Goal: Book appointment/travel/reservation

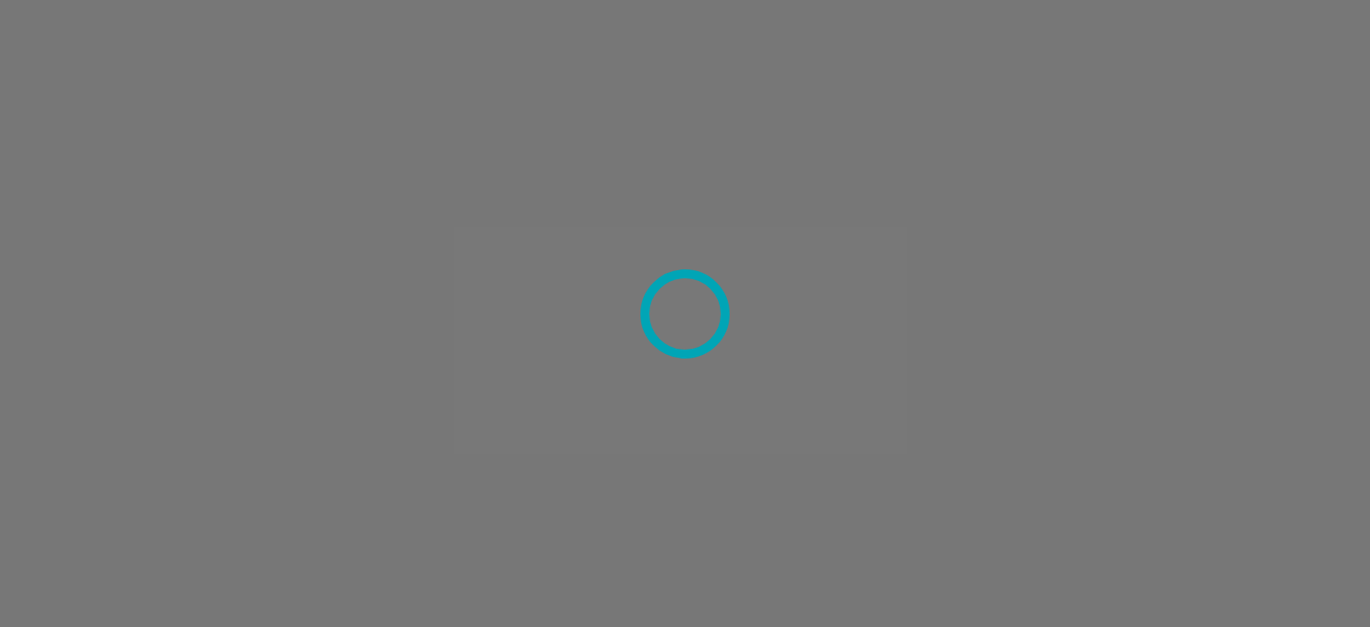
scroll to position [1355, 0]
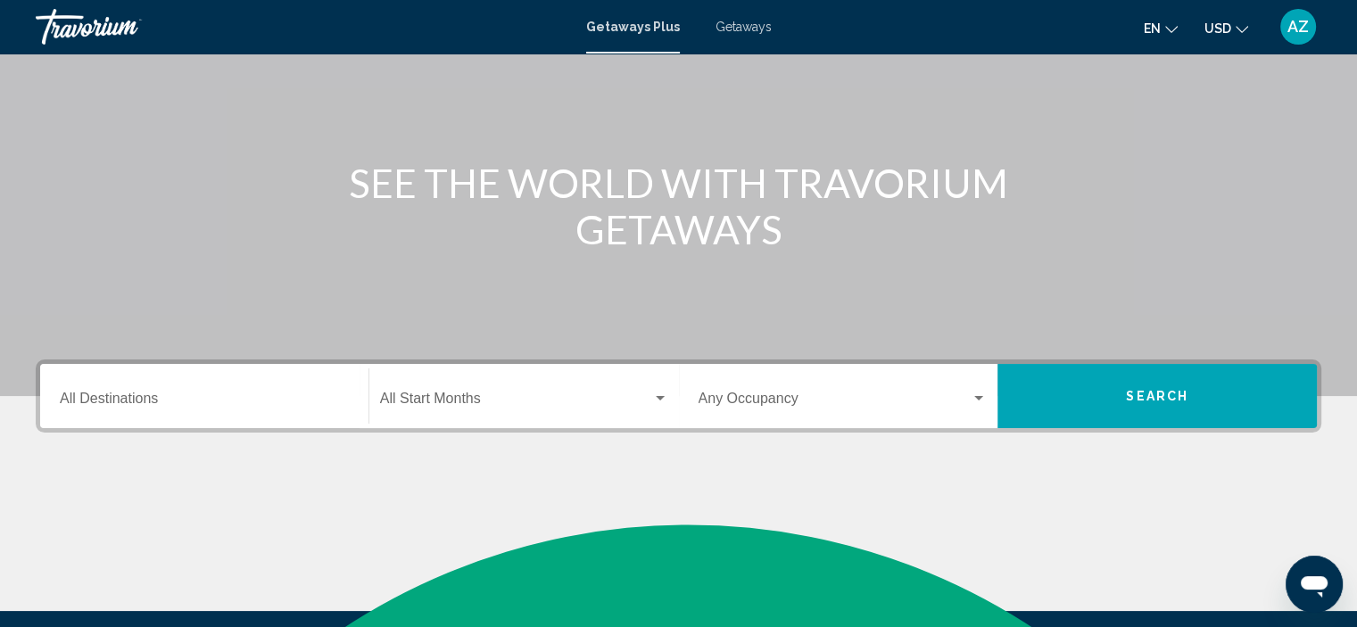
scroll to position [154, 0]
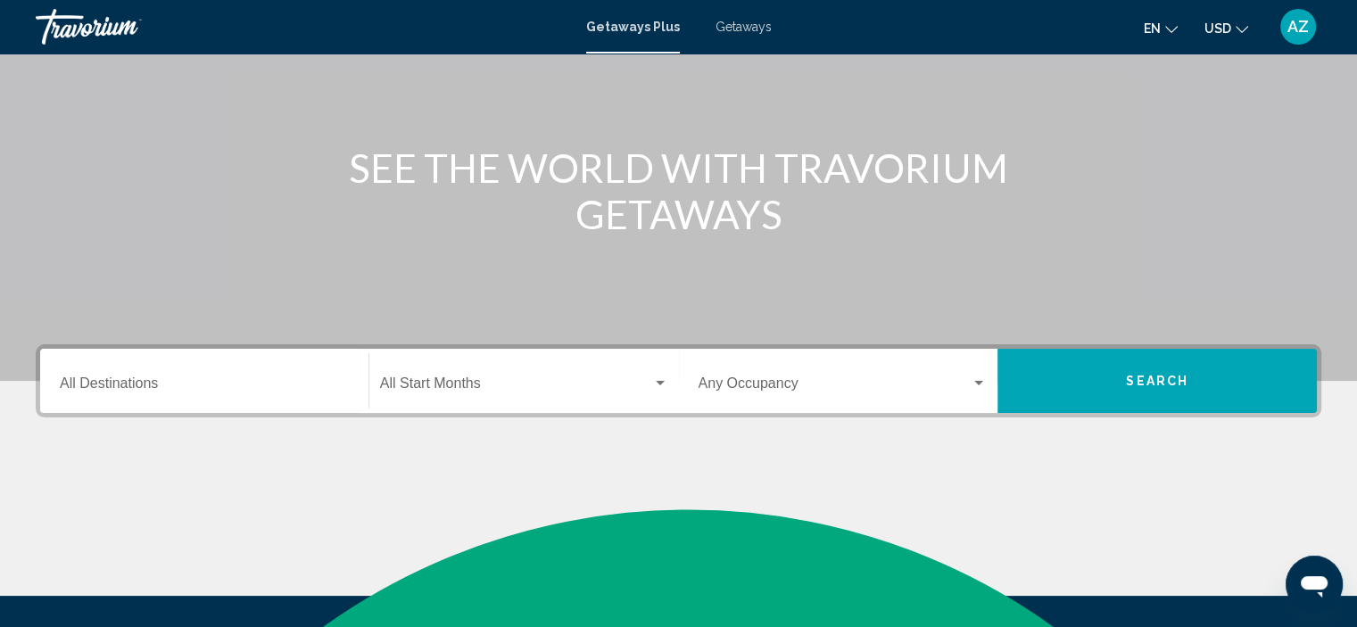
click at [266, 364] on div "Destination All Destinations" at bounding box center [204, 381] width 289 height 56
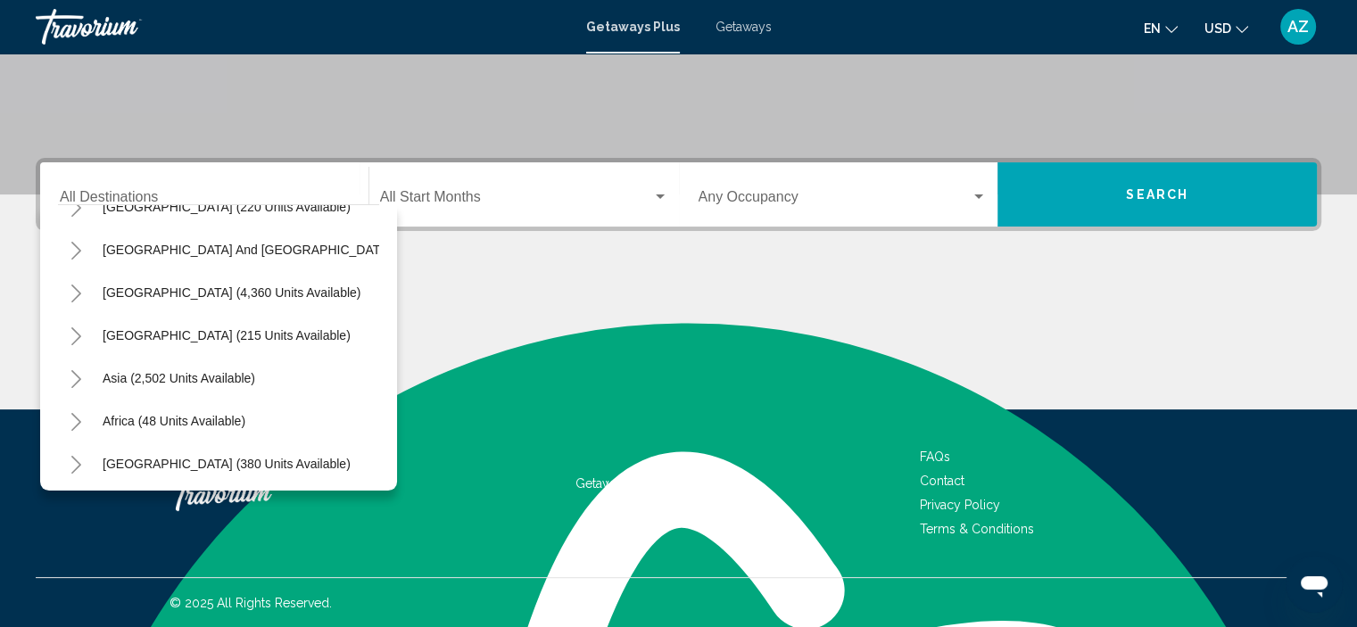
scroll to position [302, 0]
click at [383, 216] on div "All destinations United States (44,505 units available) Mexico (2,524 units ava…" at bounding box center [218, 347] width 357 height 286
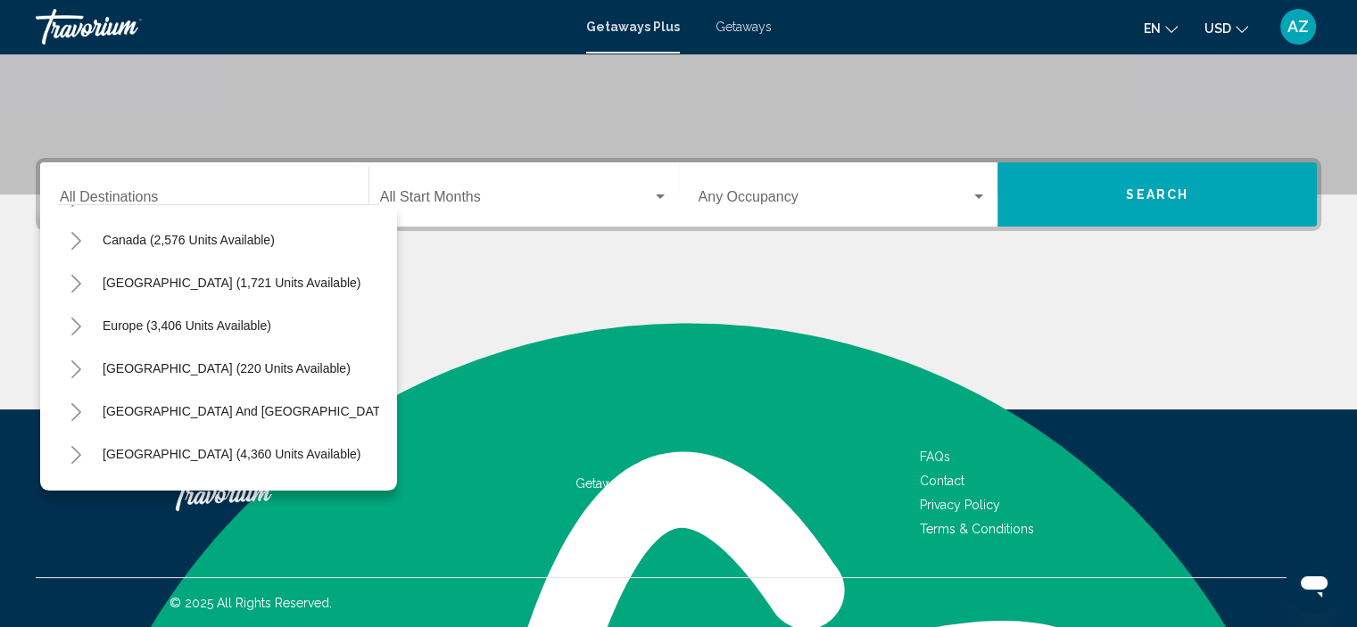
scroll to position [88, 0]
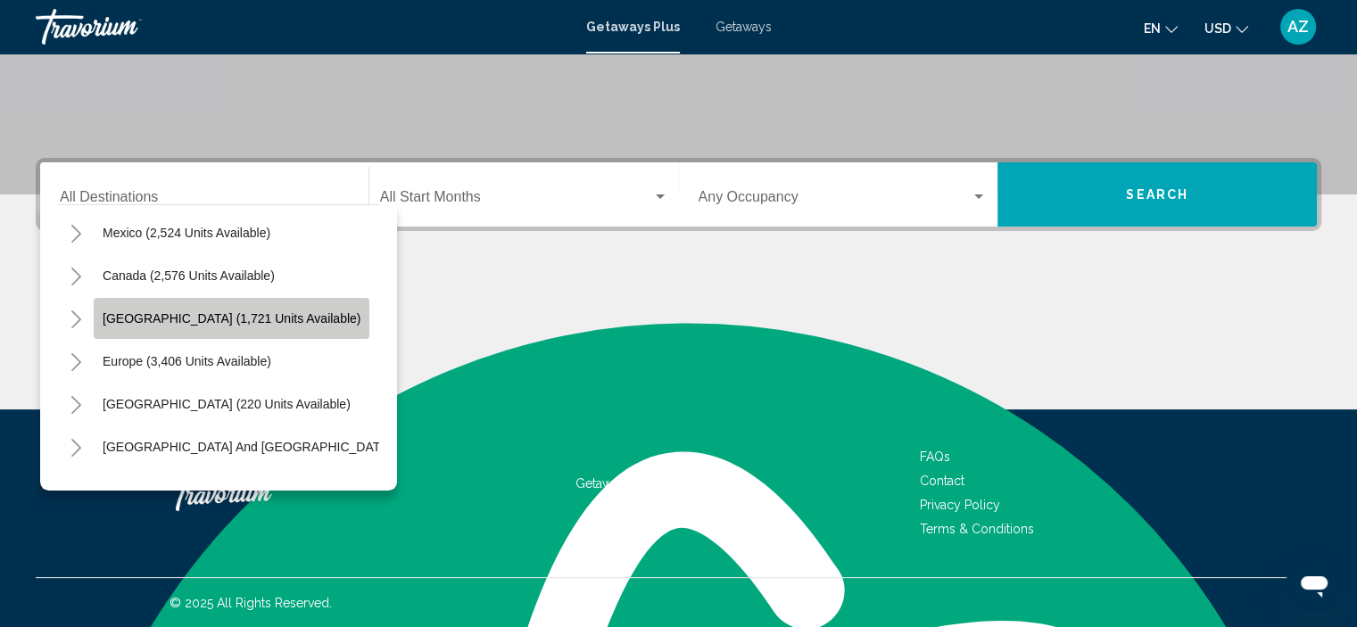
click at [172, 312] on span "Caribbean & Atlantic Islands (1,721 units available)" at bounding box center [232, 318] width 258 height 14
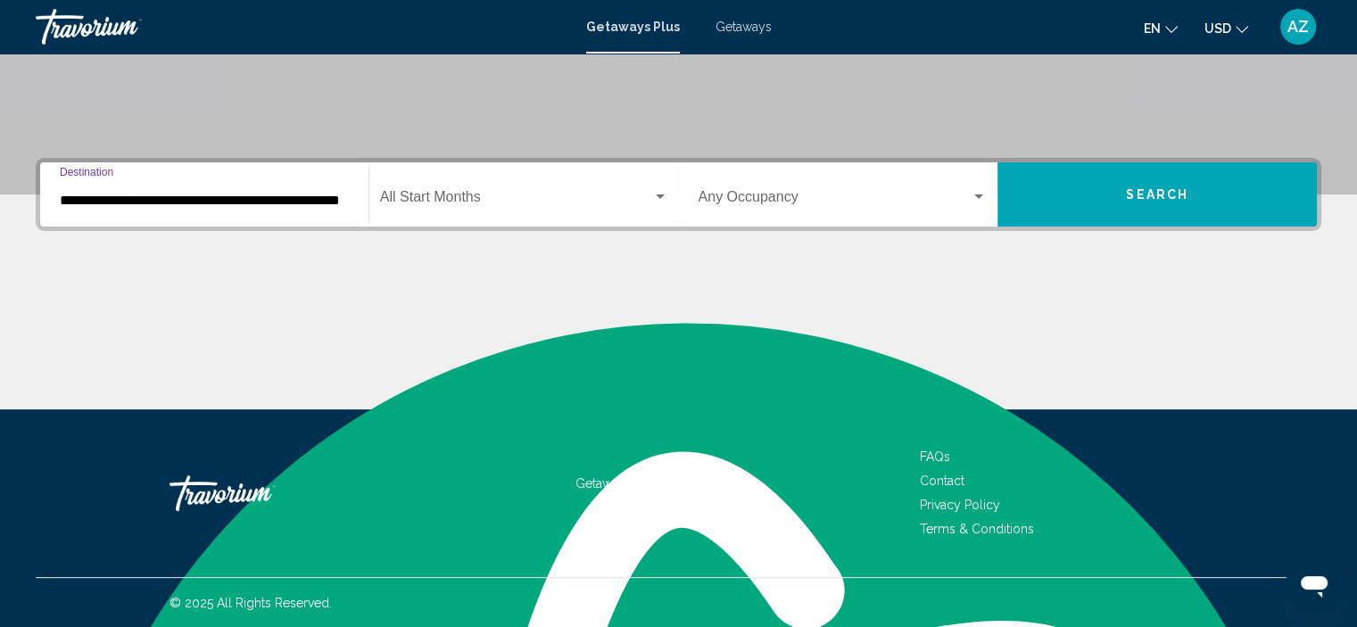
click at [267, 218] on div "**********" at bounding box center [204, 195] width 289 height 56
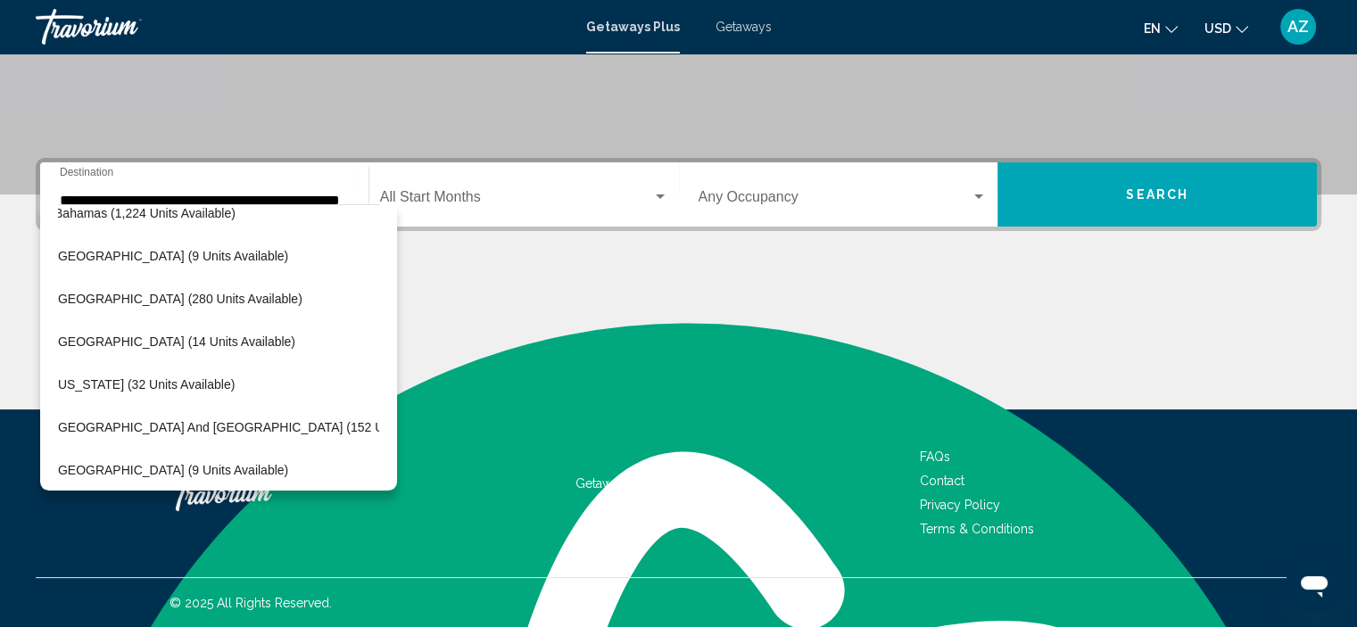
scroll to position [284, 30]
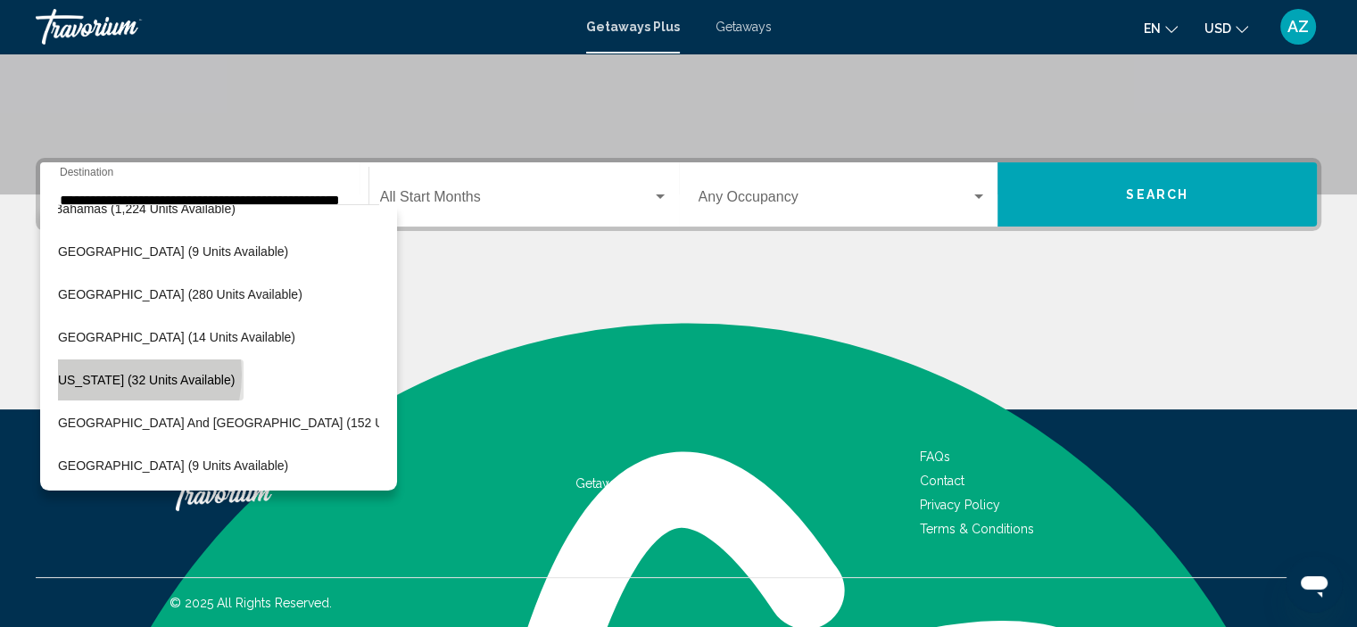
click at [118, 374] on span "Puerto Rico (32 units available)" at bounding box center [144, 380] width 180 height 14
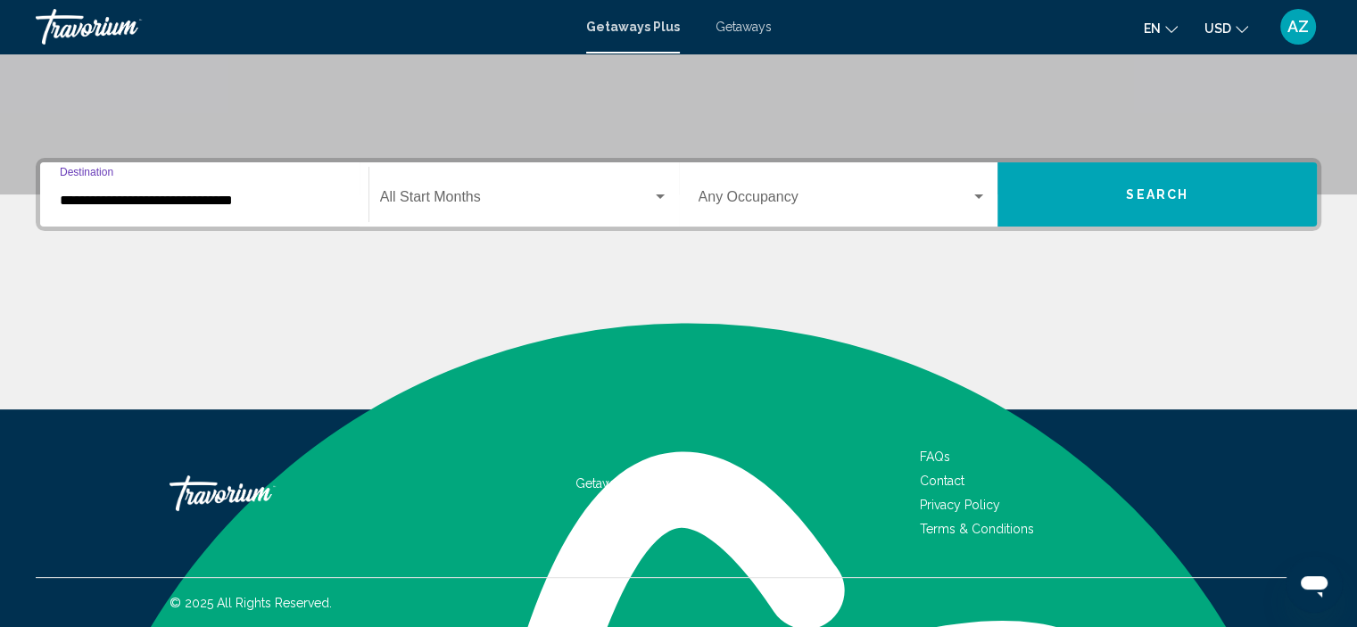
scroll to position [0, 0]
click at [347, 181] on div "**********" at bounding box center [204, 195] width 289 height 56
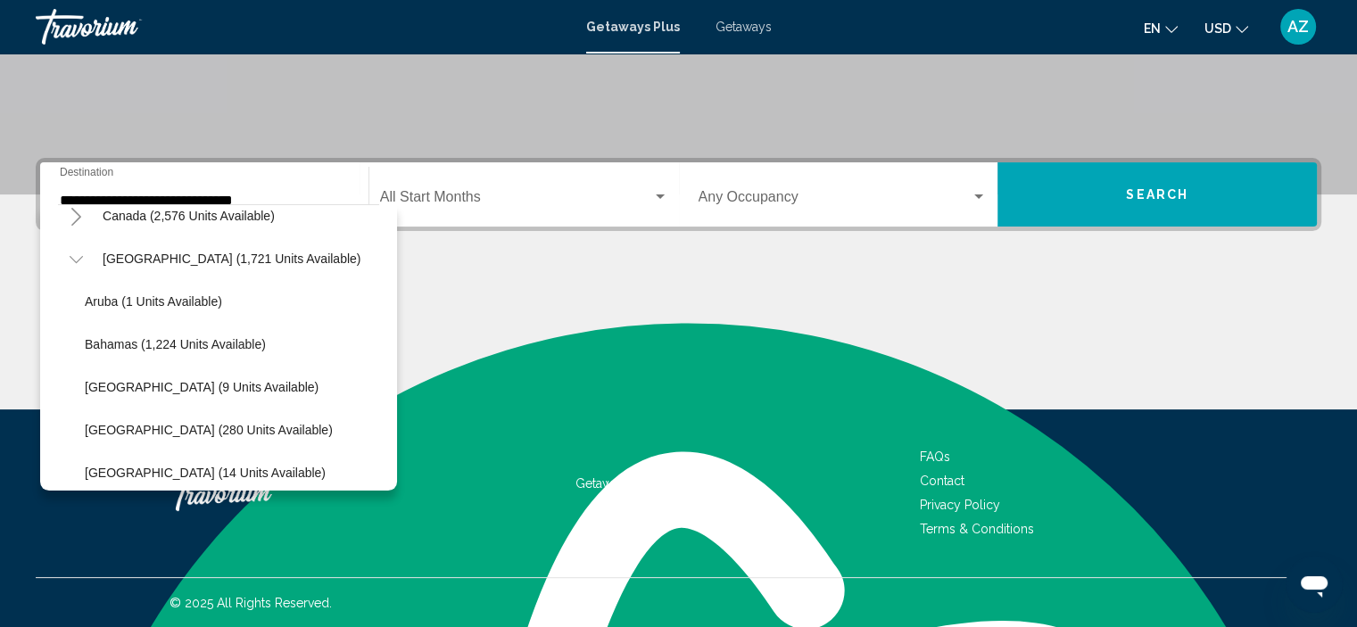
scroll to position [112, 0]
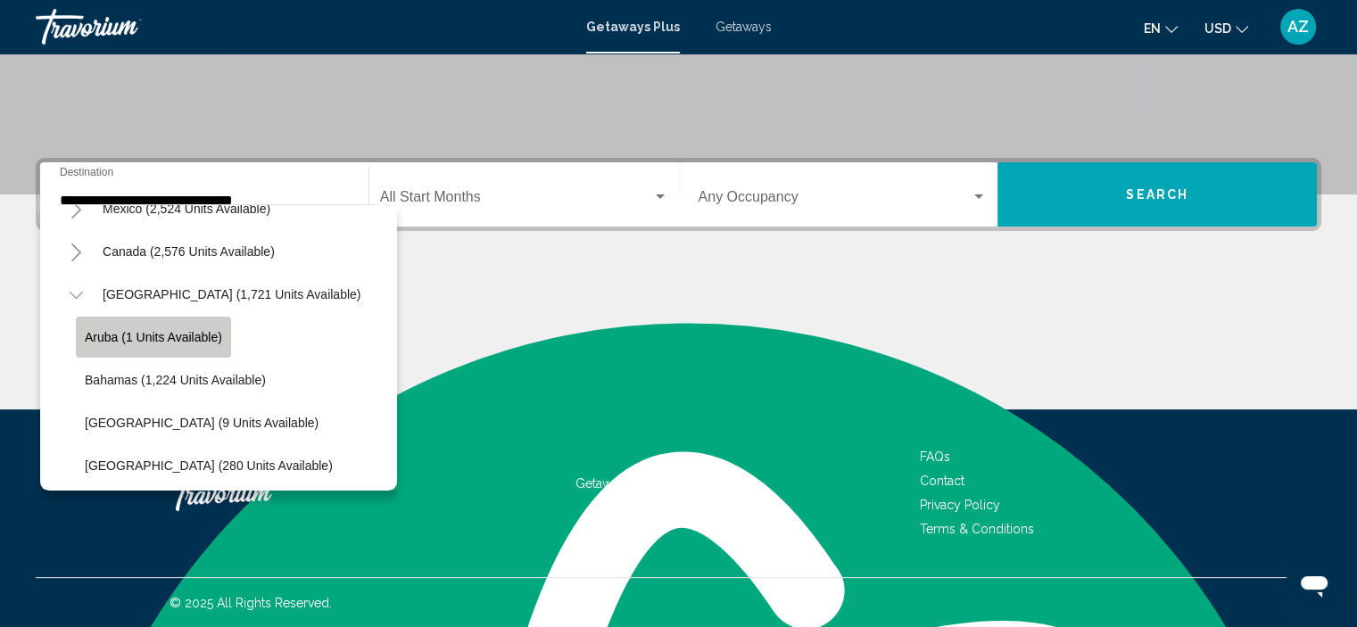
click at [107, 334] on span "Aruba (1 units available)" at bounding box center [153, 337] width 137 height 14
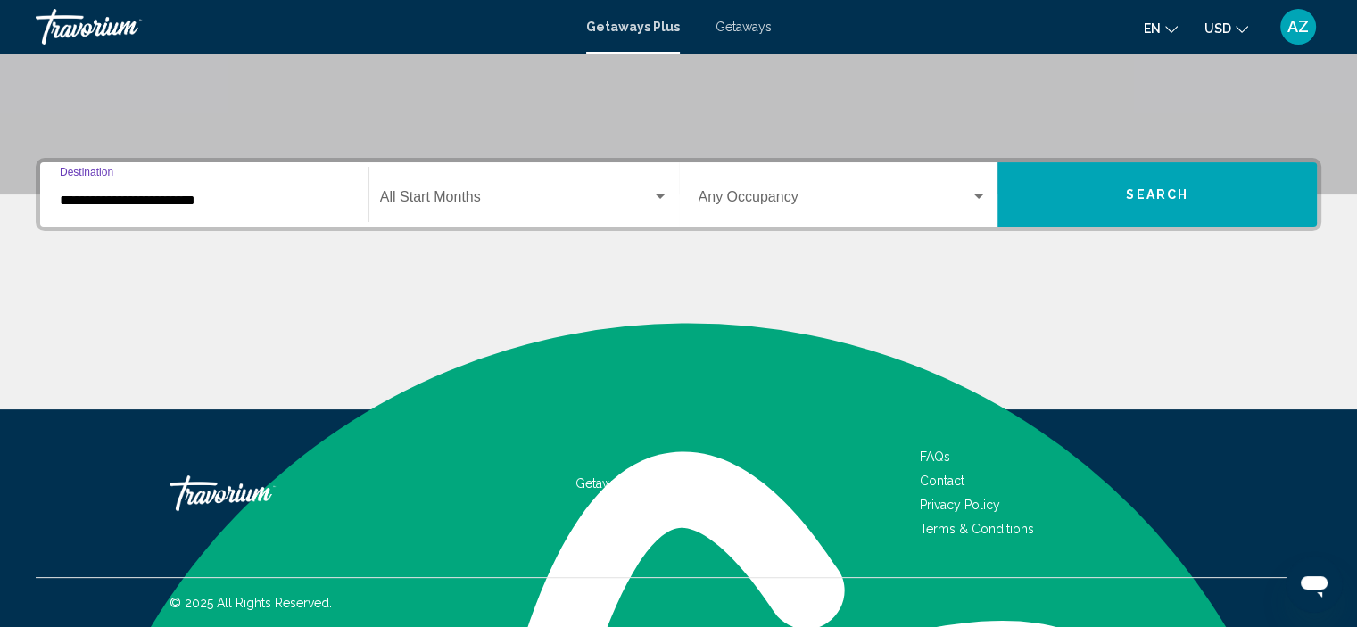
click at [226, 202] on input "**********" at bounding box center [204, 201] width 289 height 16
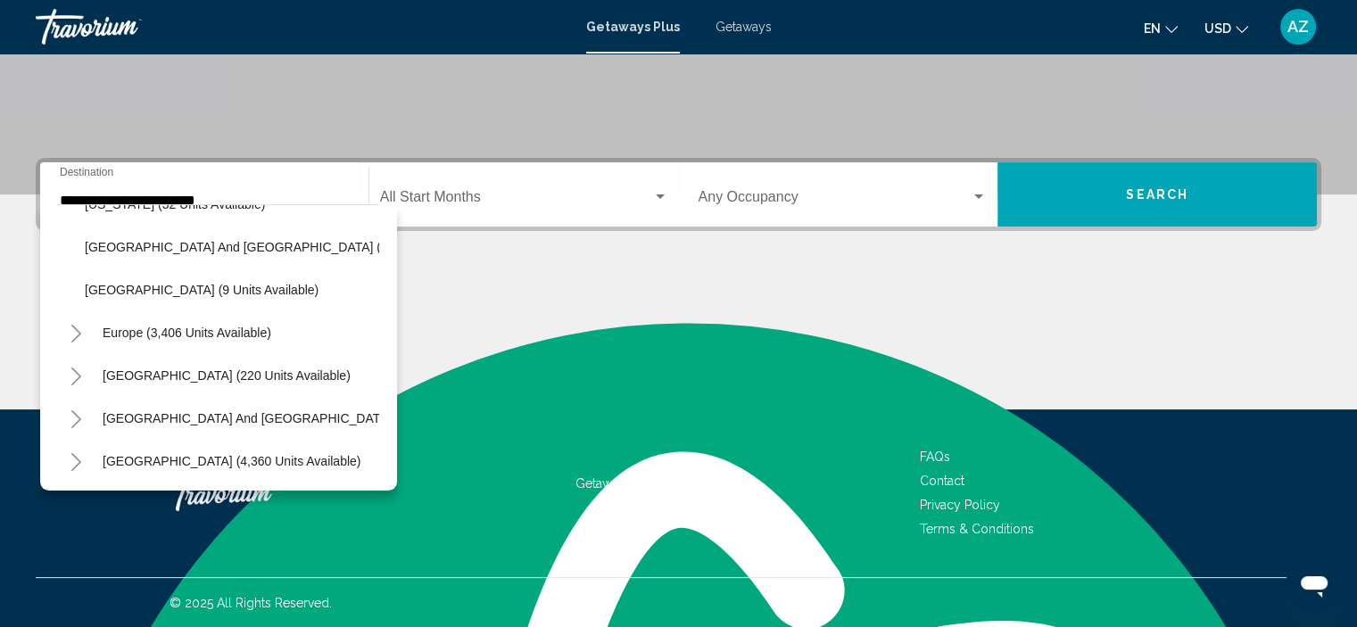
scroll to position [645, 0]
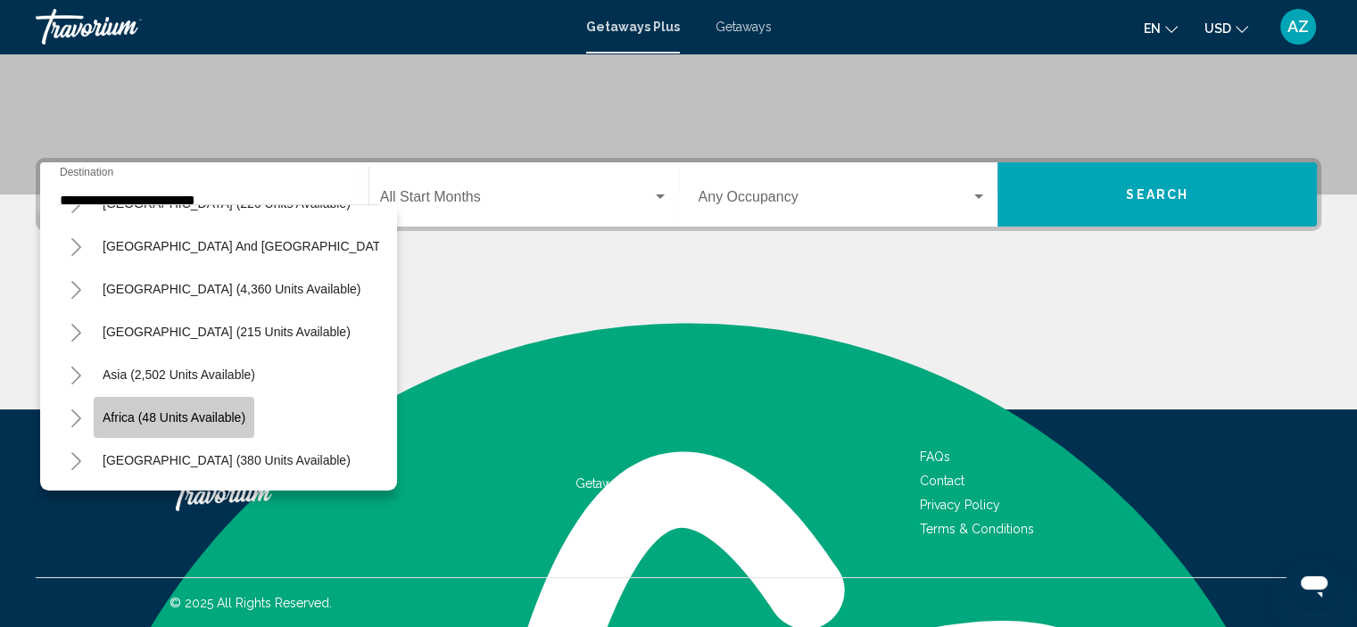
click at [240, 397] on button "Africa (48 units available)" at bounding box center [174, 417] width 161 height 41
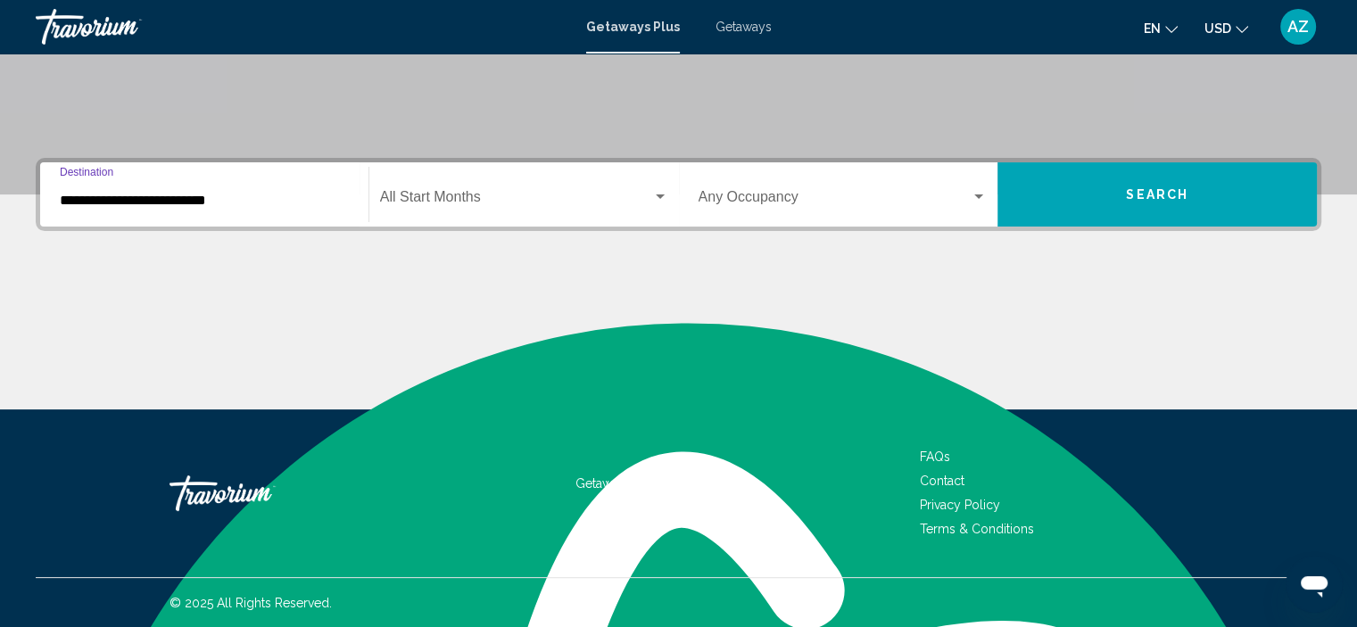
click at [280, 206] on input "**********" at bounding box center [204, 201] width 289 height 16
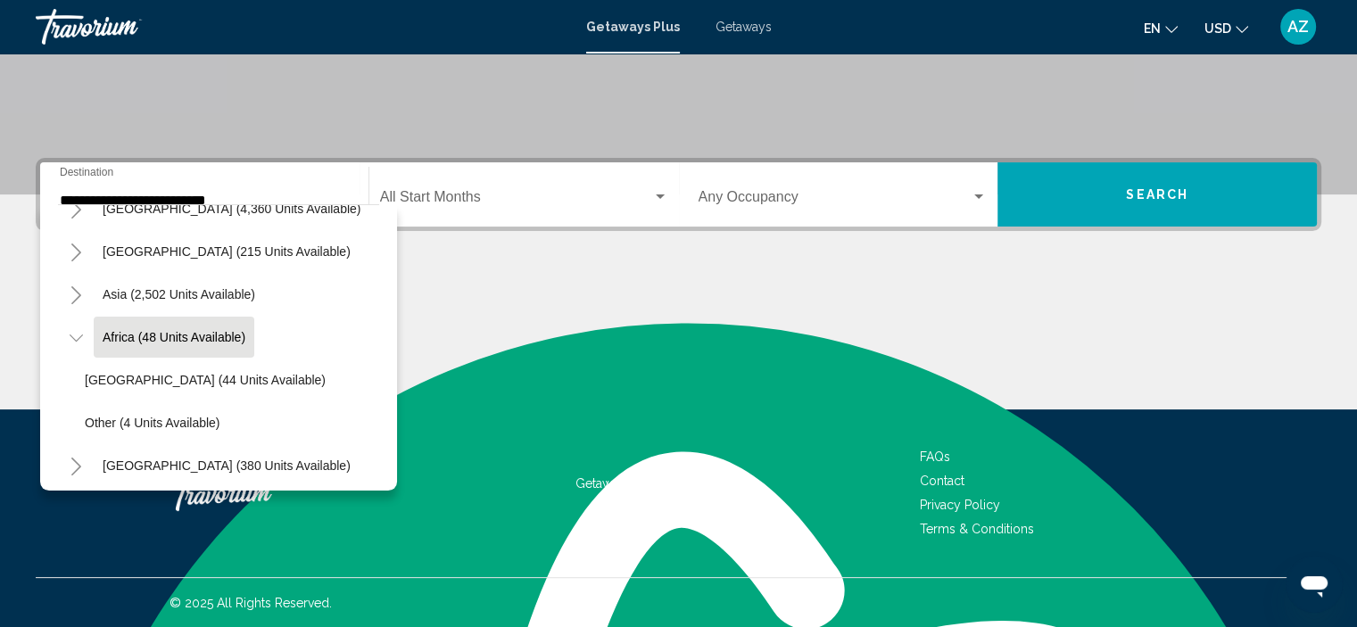
scroll to position [731, 0]
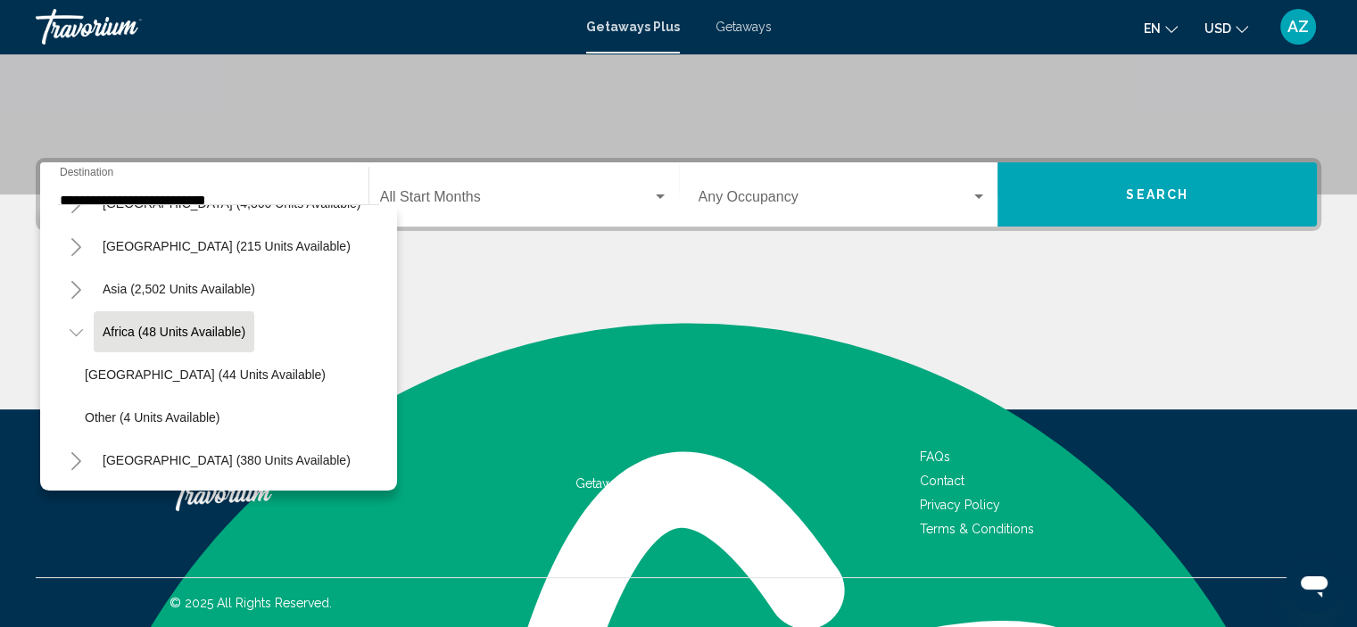
click at [265, 396] on li "Other (4 units available)" at bounding box center [227, 417] width 303 height 43
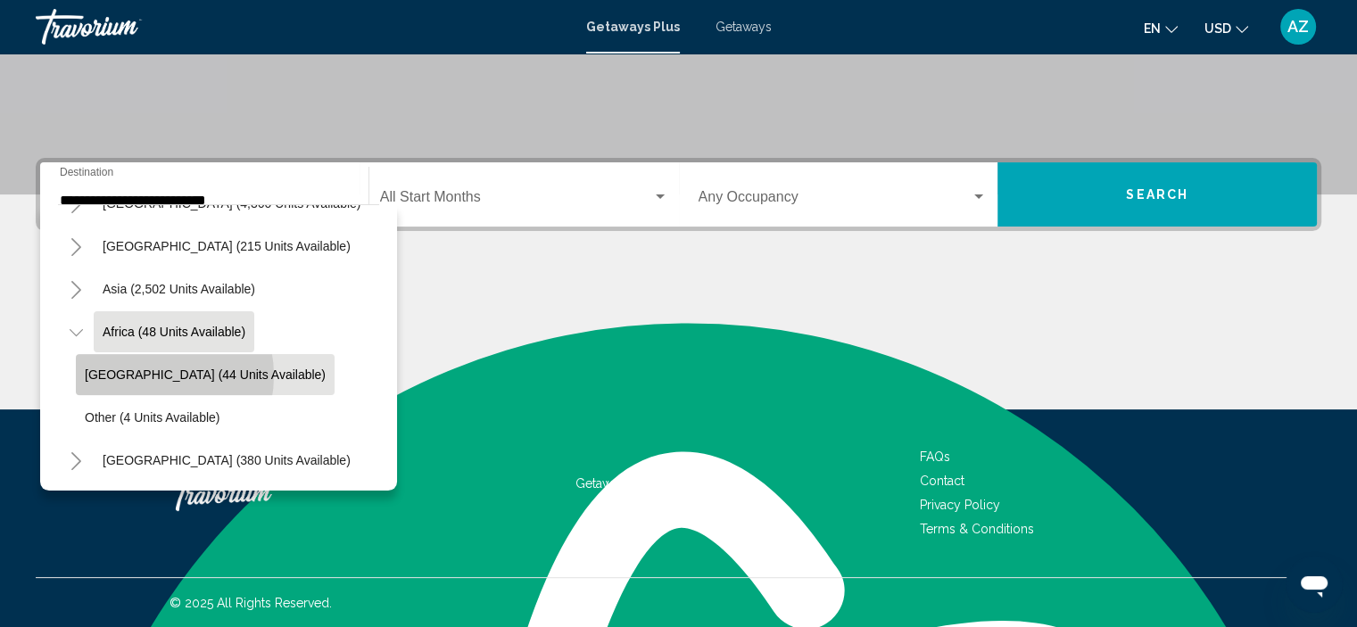
click at [147, 367] on span "South Africa (44 units available)" at bounding box center [205, 374] width 241 height 14
type input "**********"
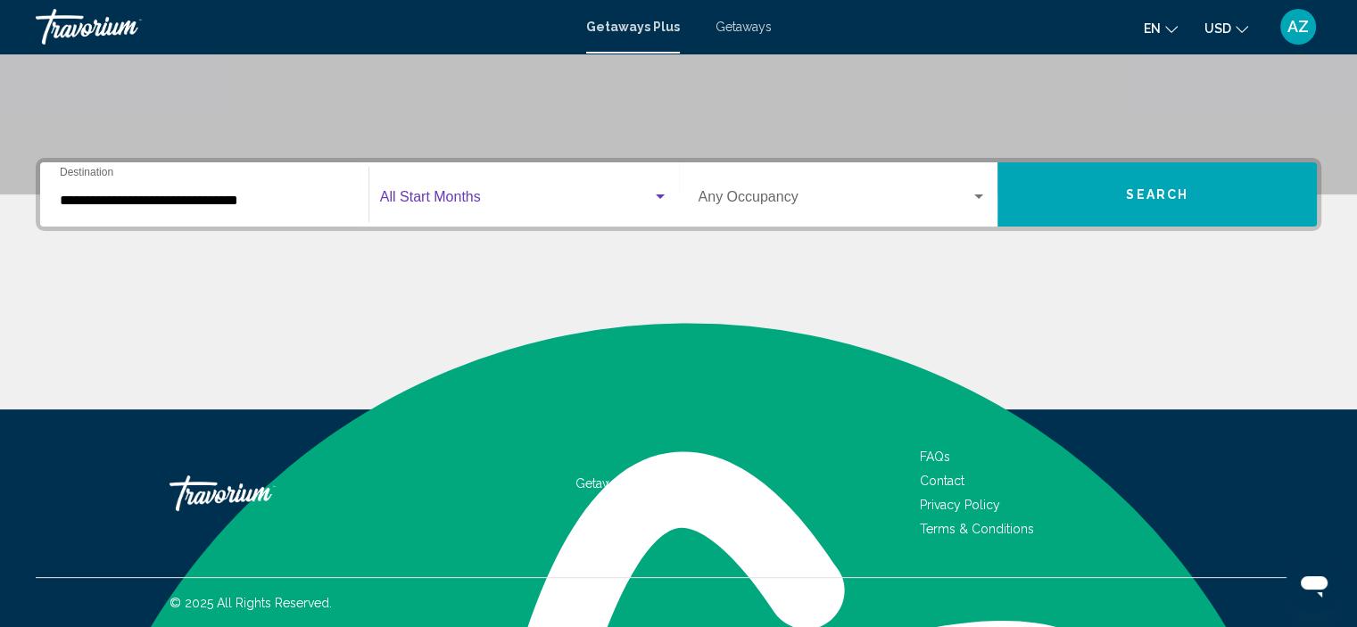
click at [658, 193] on div "Search widget" at bounding box center [660, 197] width 16 height 14
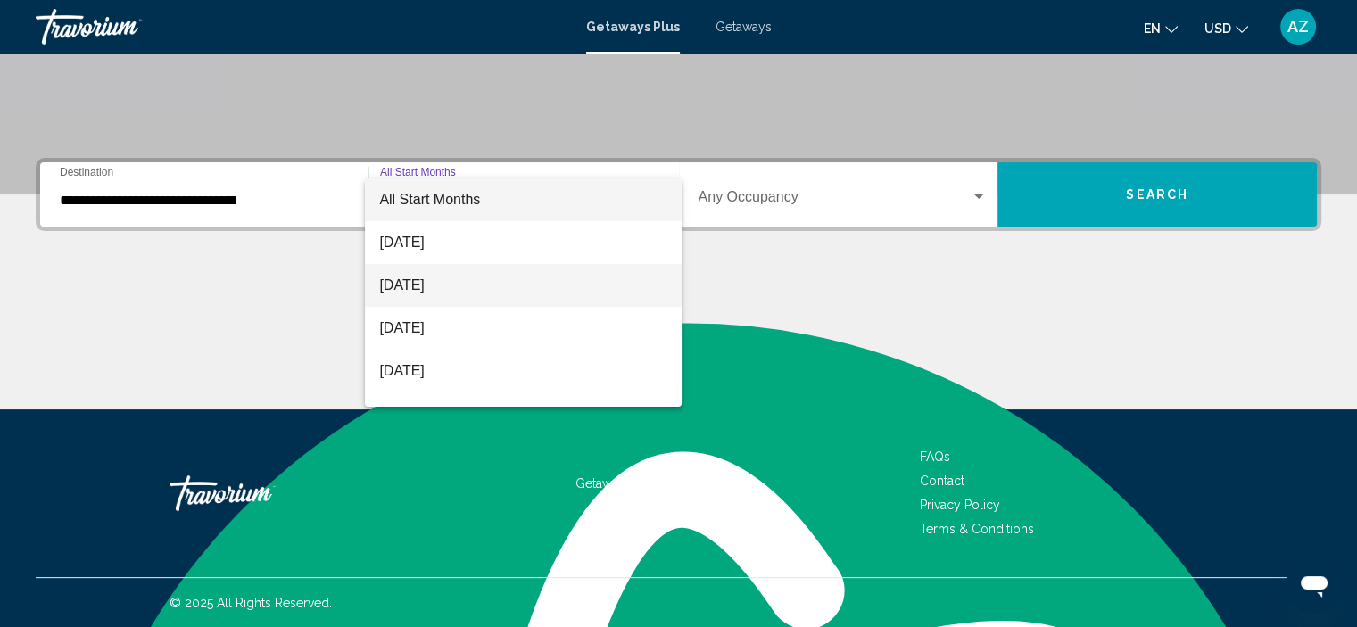
click at [505, 293] on span "September 2025" at bounding box center [523, 285] width 288 height 43
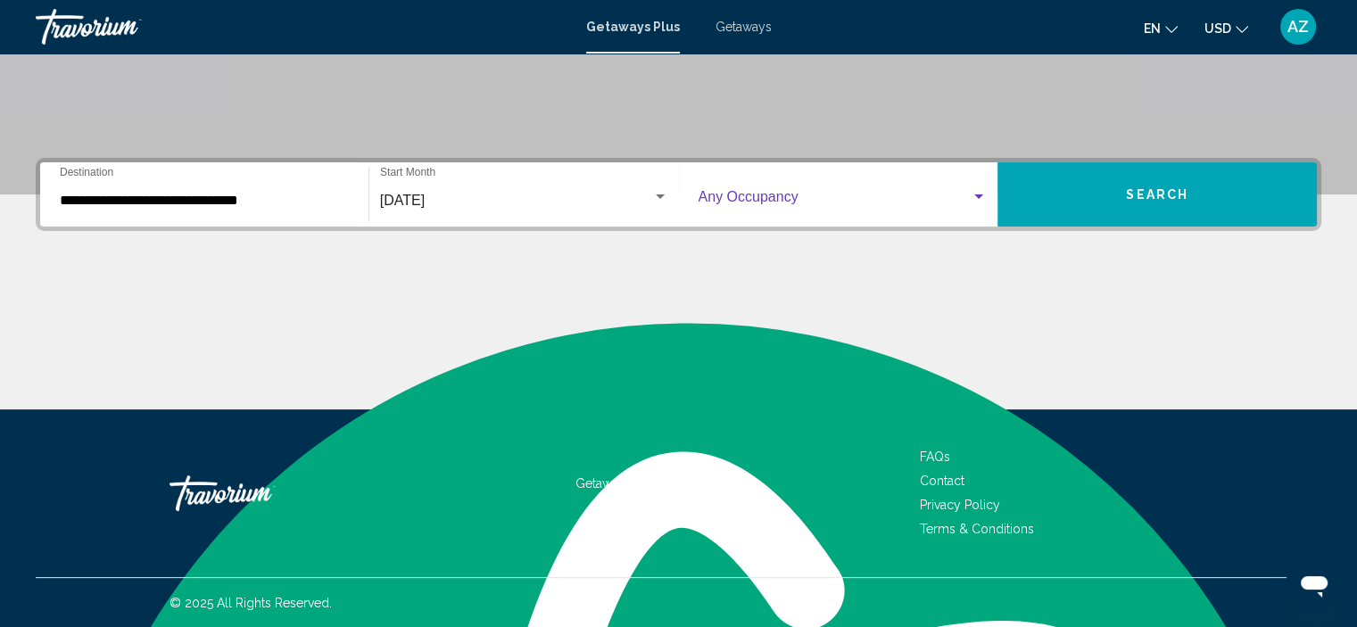
click at [975, 196] on div "Search widget" at bounding box center [978, 196] width 9 height 4
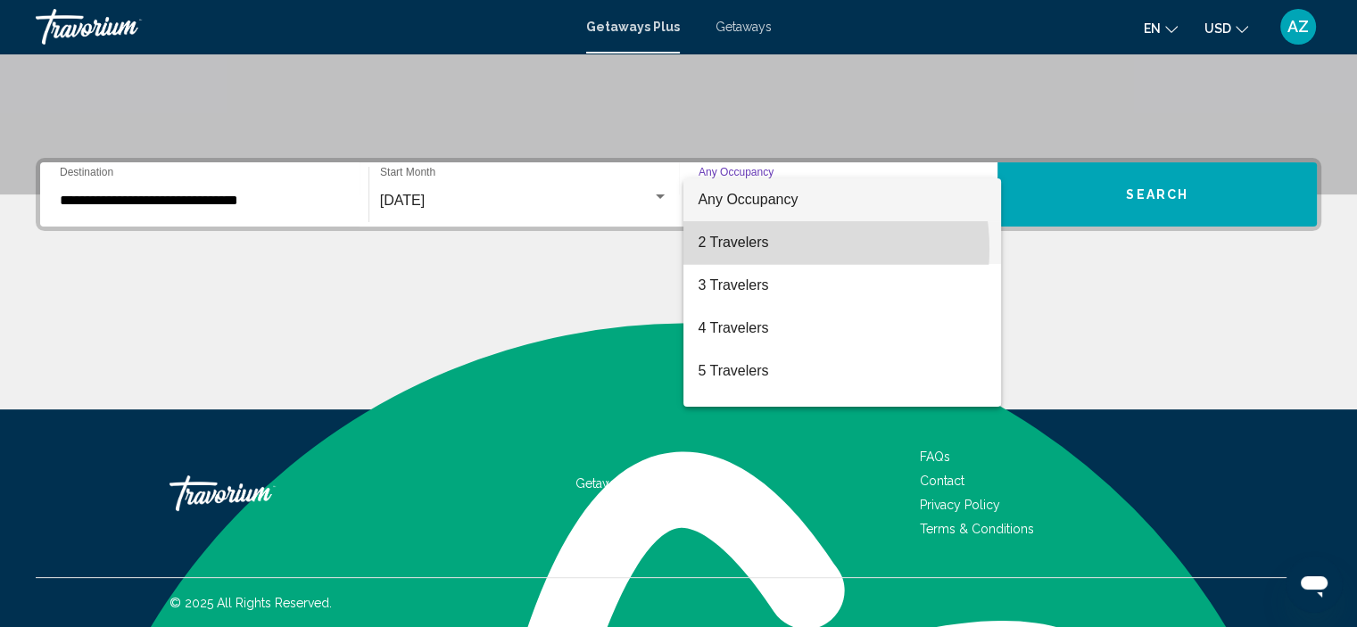
click at [767, 249] on span "2 Travelers" at bounding box center [842, 242] width 289 height 43
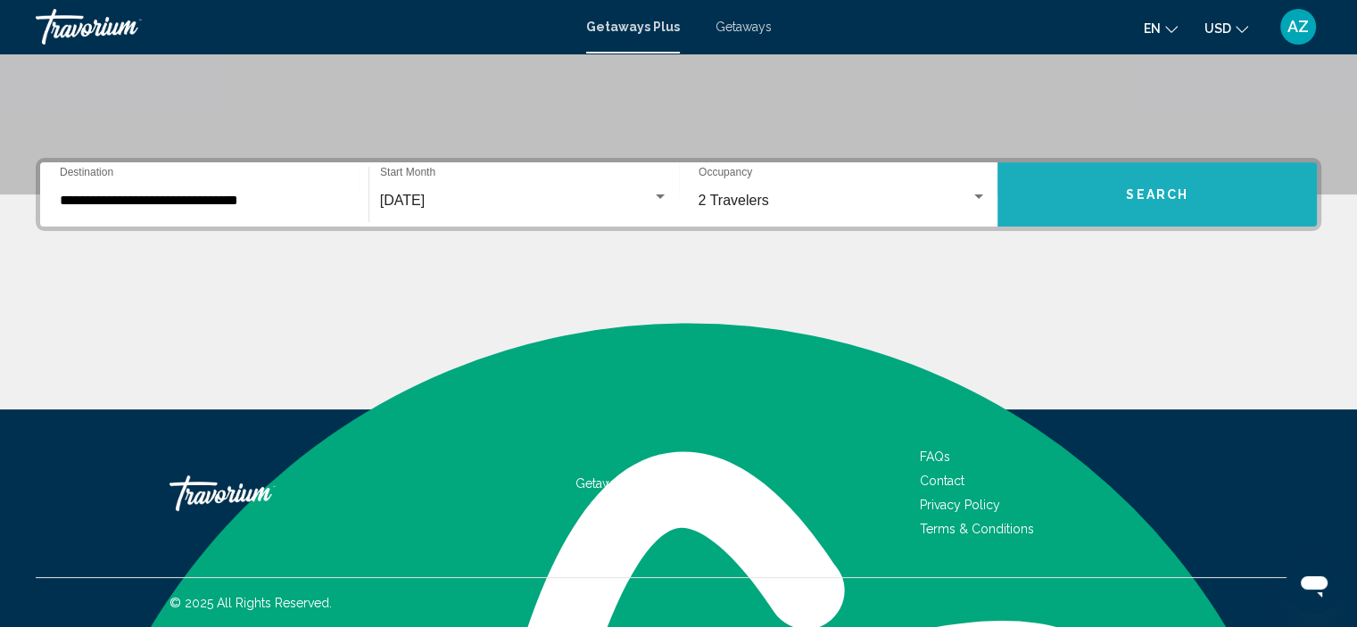
click at [1184, 192] on span "Search" at bounding box center [1157, 195] width 62 height 14
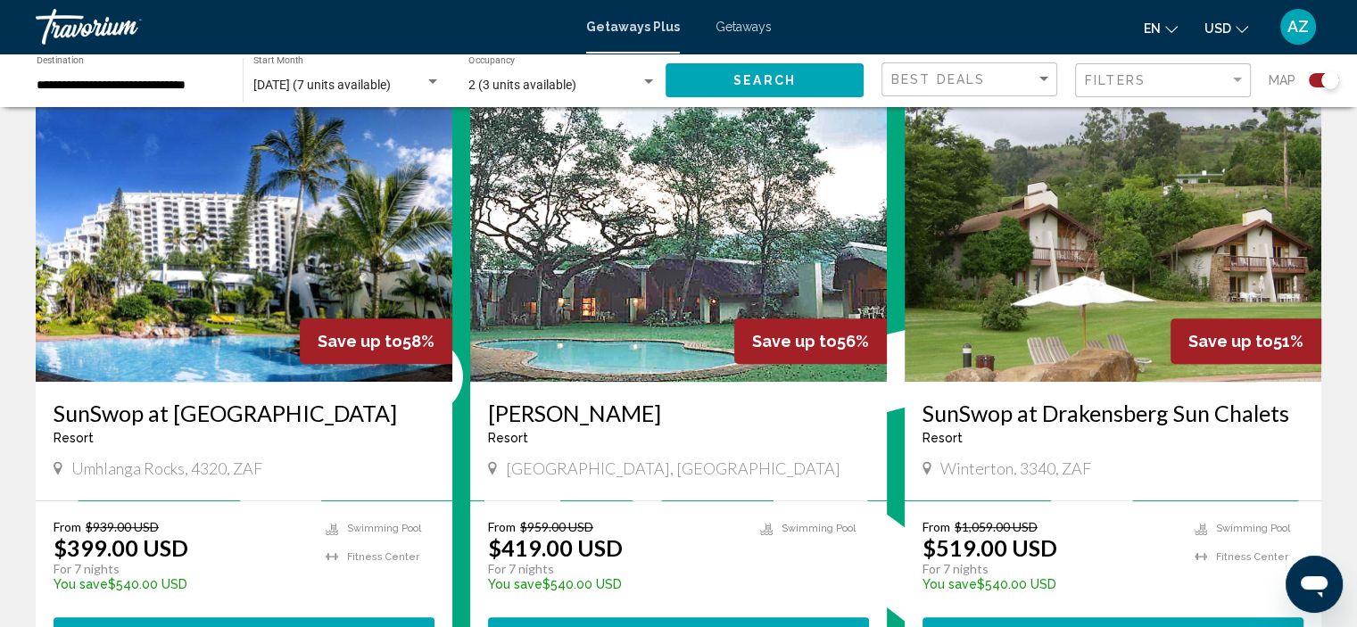
scroll to position [642, 0]
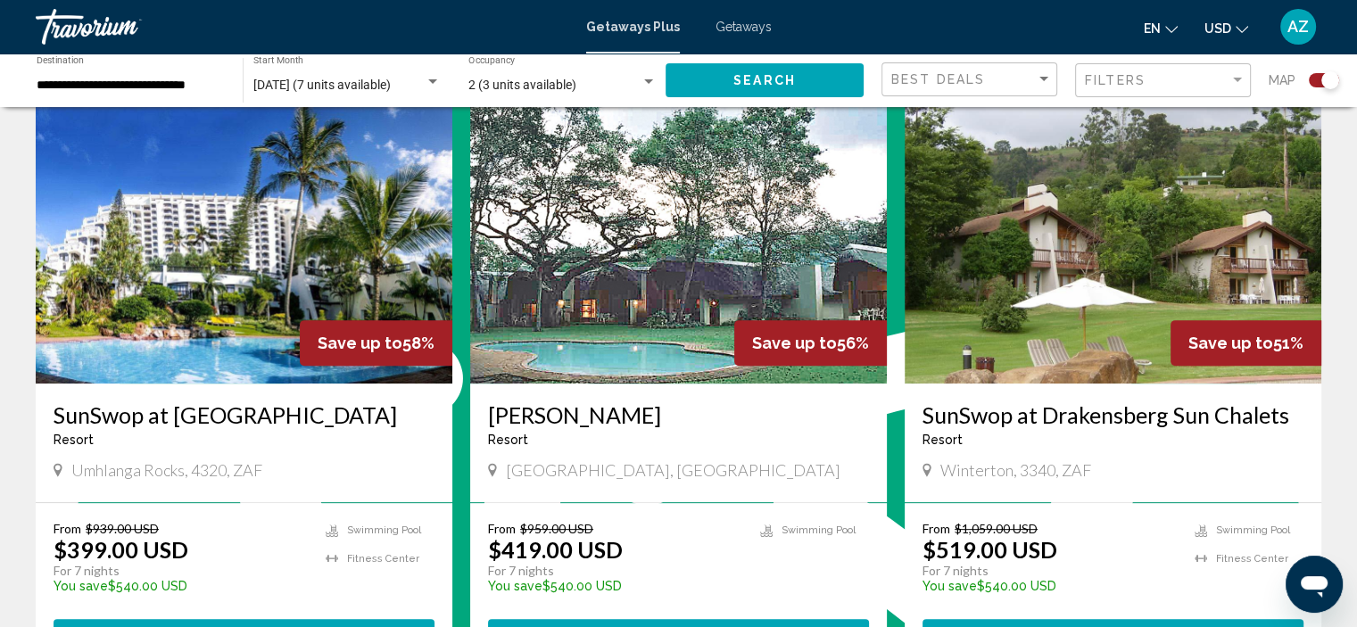
click at [208, 324] on img "Main content" at bounding box center [244, 240] width 417 height 285
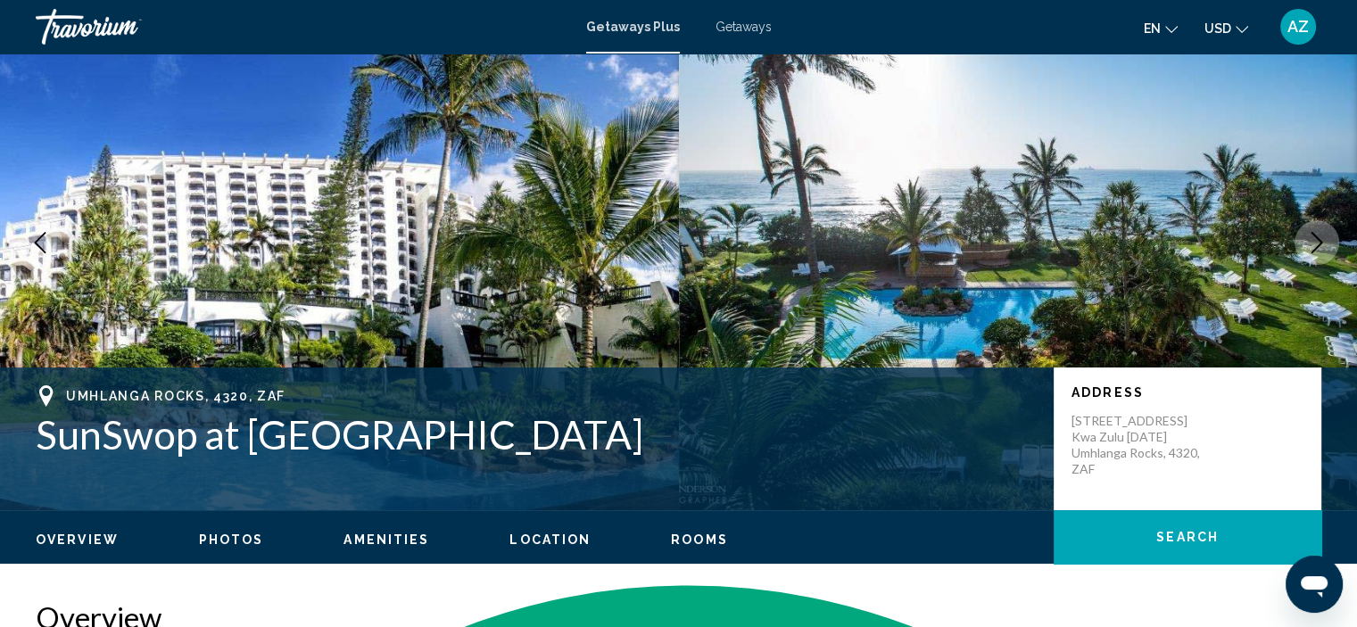
scroll to position [44, 0]
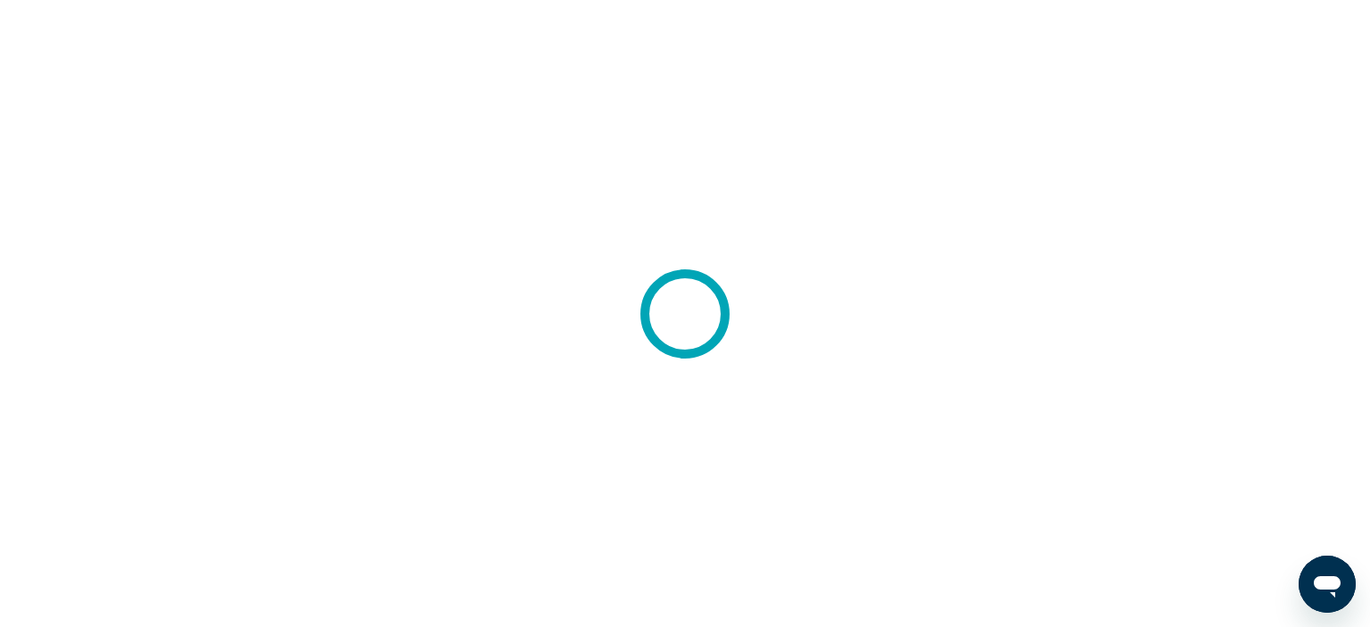
scroll to position [1355, 0]
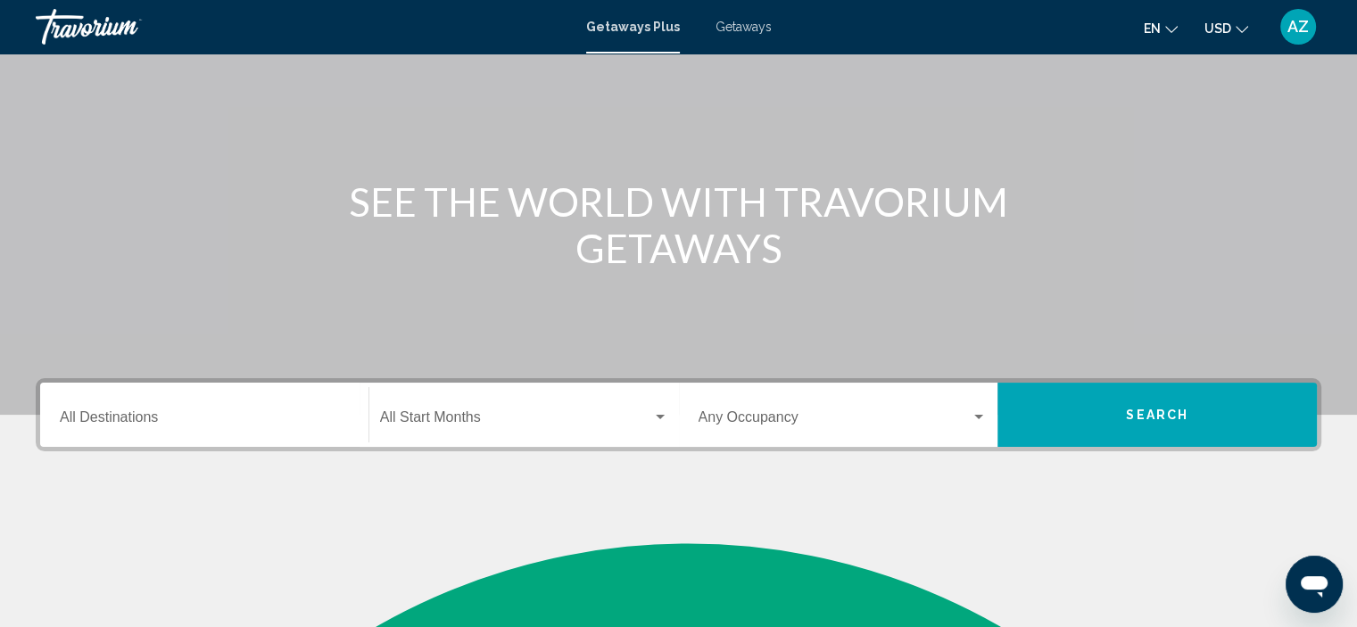
scroll to position [143, 0]
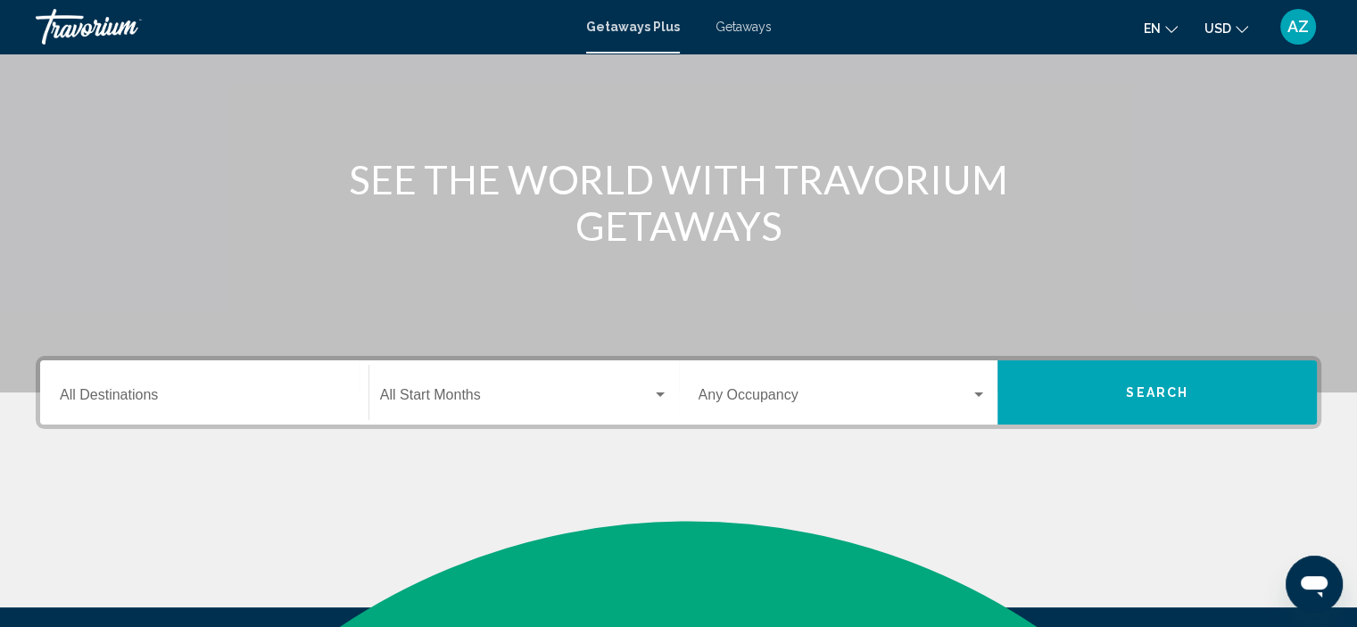
click at [253, 375] on div "Destination All Destinations" at bounding box center [204, 393] width 289 height 56
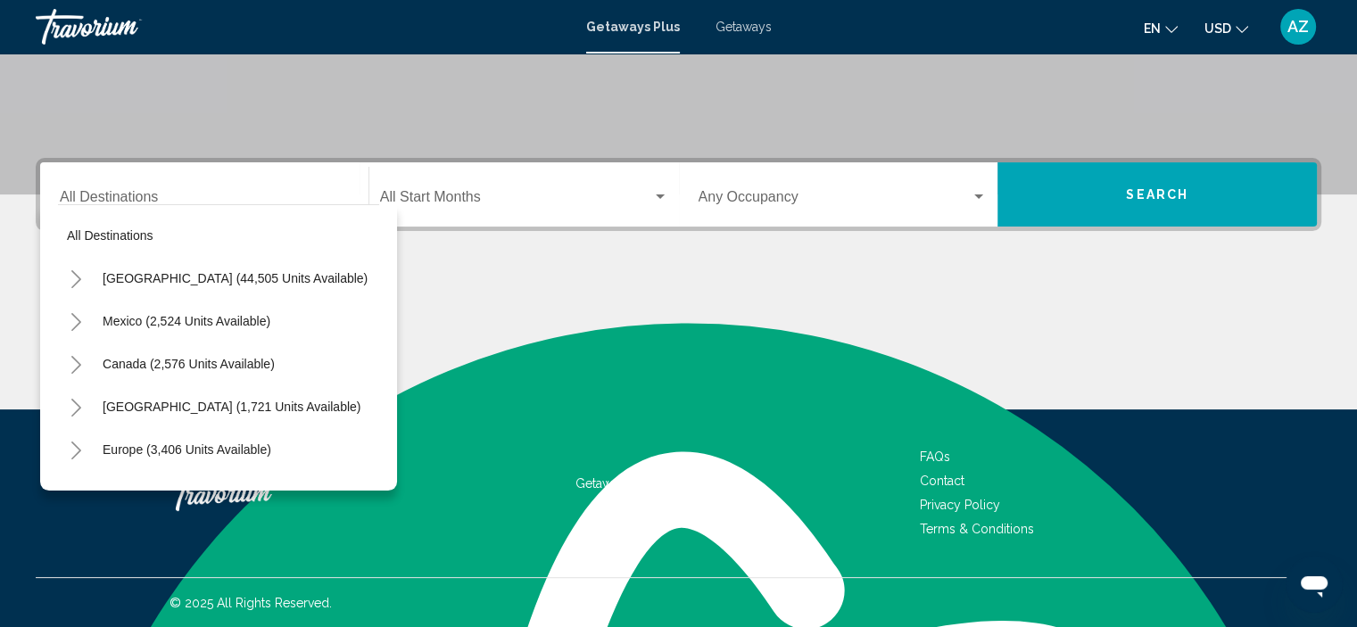
scroll to position [0, 0]
click at [157, 406] on span "Caribbean & Atlantic Islands (1,721 units available)" at bounding box center [232, 407] width 258 height 14
type input "**********"
